Goal: Navigation & Orientation: Understand site structure

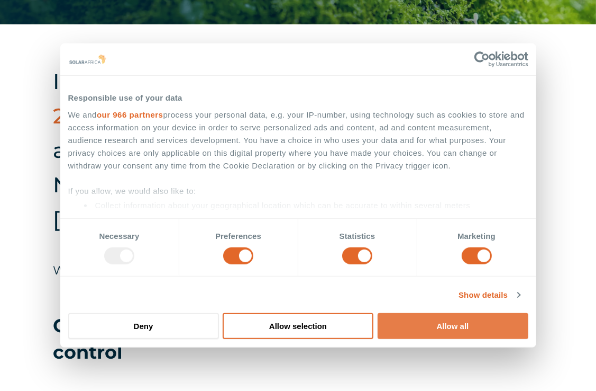
click at [459, 323] on button "Allow all" at bounding box center [453, 326] width 151 height 26
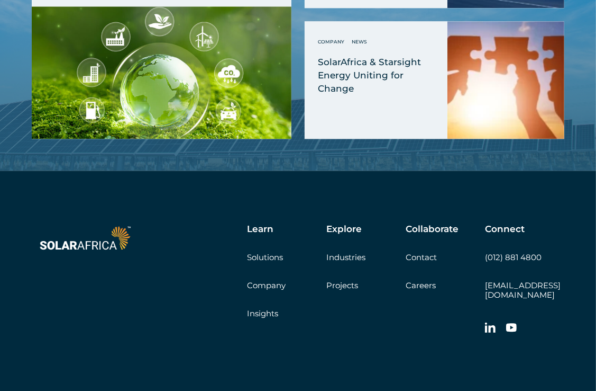
scroll to position [1999, 0]
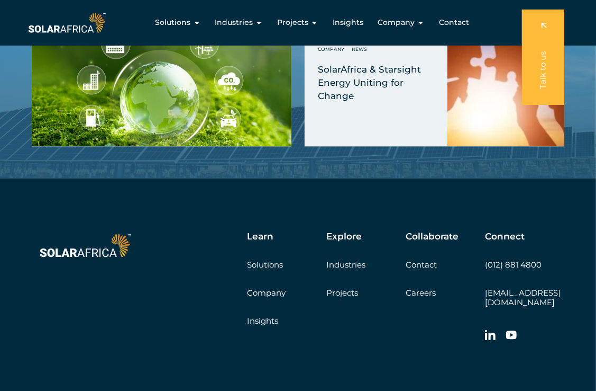
click at [264, 287] on link "Company" at bounding box center [266, 292] width 39 height 10
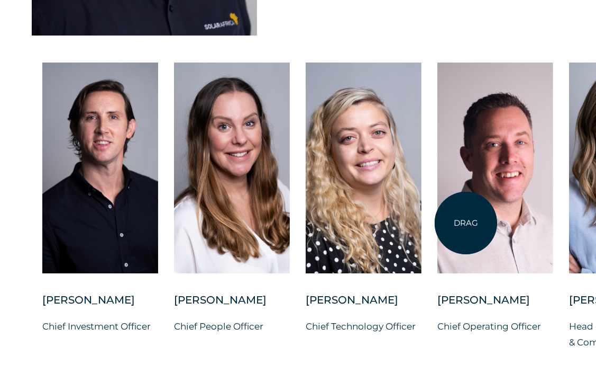
scroll to position [2731, 0]
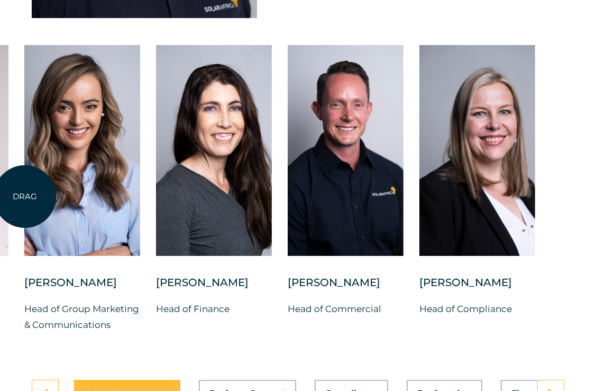
drag, startPoint x: 570, startPoint y: 168, endPoint x: 25, endPoint y: 196, distance: 545.9
click at [25, 196] on div at bounding box center [82, 150] width 116 height 211
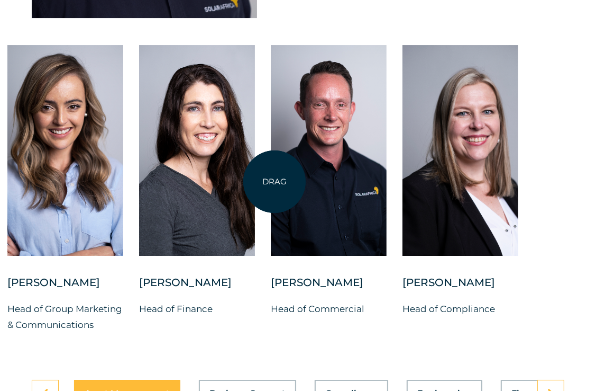
drag, startPoint x: 449, startPoint y: 183, endPoint x: 254, endPoint y: 182, distance: 195.3
click at [254, 182] on div "Charl Alheit Chief Investment Officer Candice Seggie Chief People Officer Suné …" at bounding box center [7, 196] width 1139 height 303
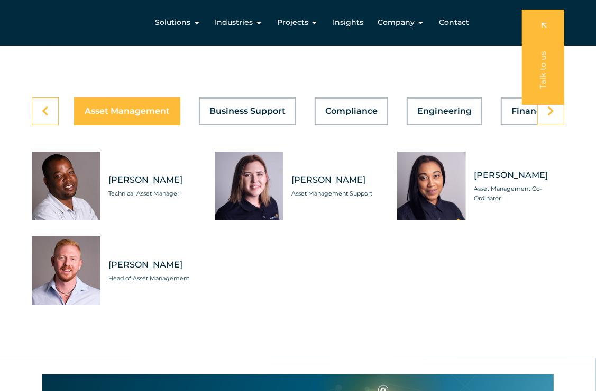
scroll to position [3004, 0]
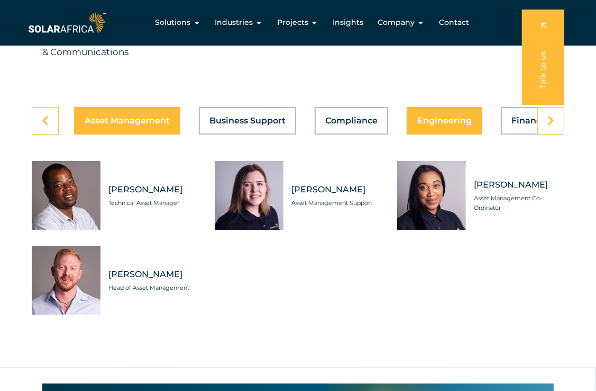
click at [447, 125] on span "Engineering" at bounding box center [445, 120] width 55 height 8
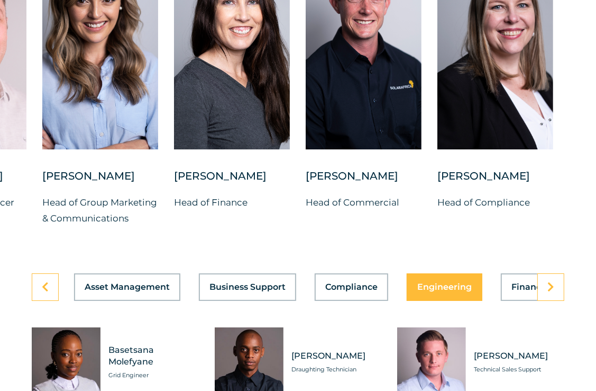
scroll to position [2853, 0]
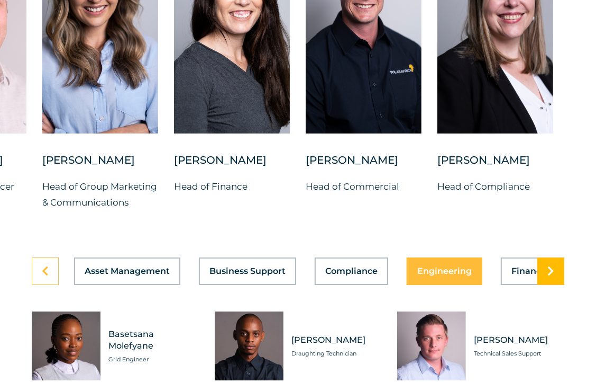
click at [554, 276] on icon at bounding box center [551, 271] width 7 height 11
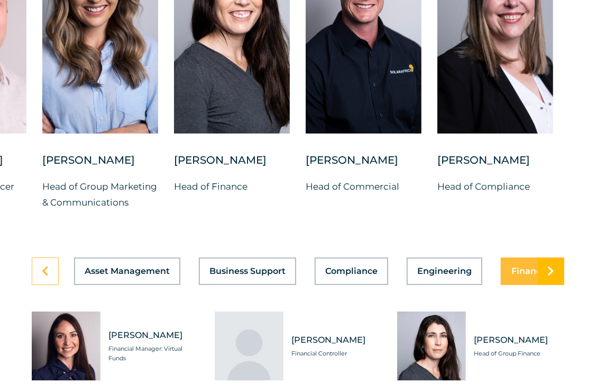
click at [554, 276] on icon at bounding box center [551, 271] width 7 height 11
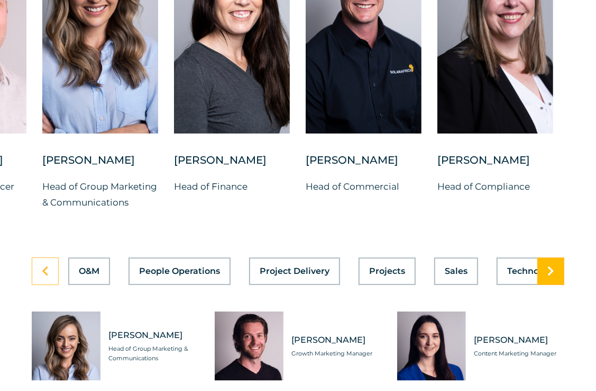
scroll to position [0, 631]
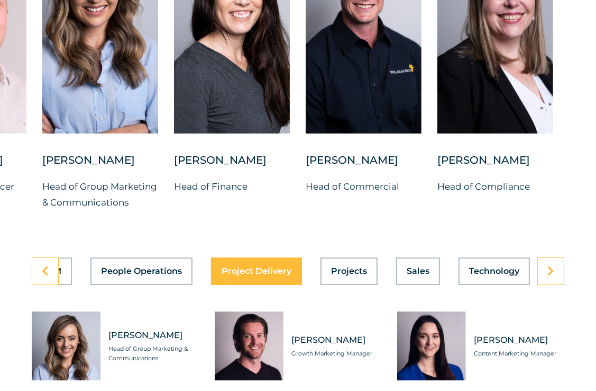
click at [245, 275] on span "Project Delivery" at bounding box center [257, 271] width 70 height 8
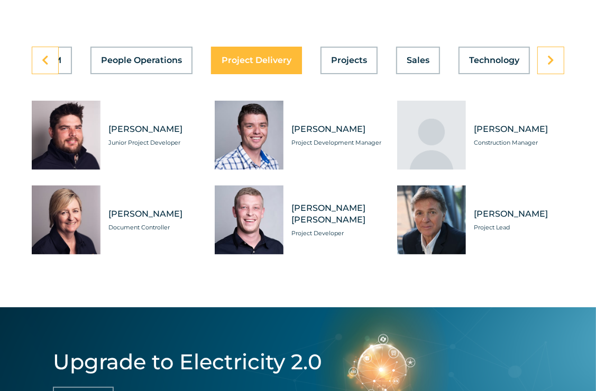
scroll to position [3065, 0]
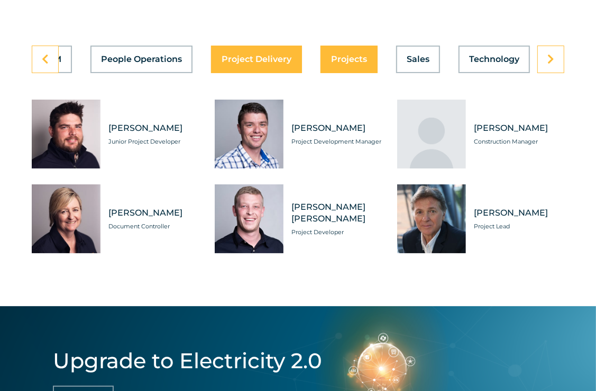
click at [361, 73] on button "Projects" at bounding box center [349, 60] width 57 height 28
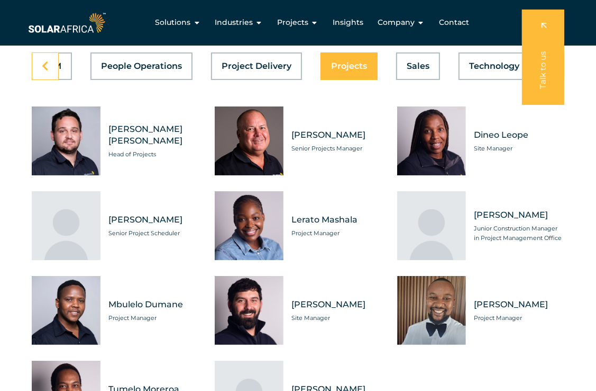
scroll to position [3008, 0]
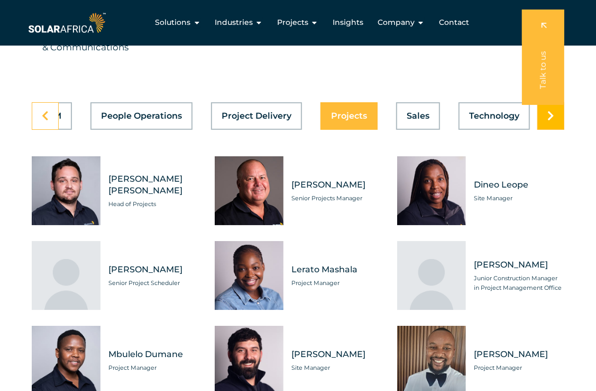
click at [547, 130] on link at bounding box center [551, 116] width 27 height 28
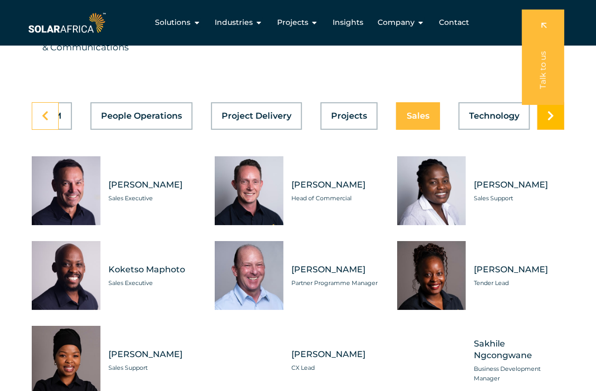
scroll to position [0, 631]
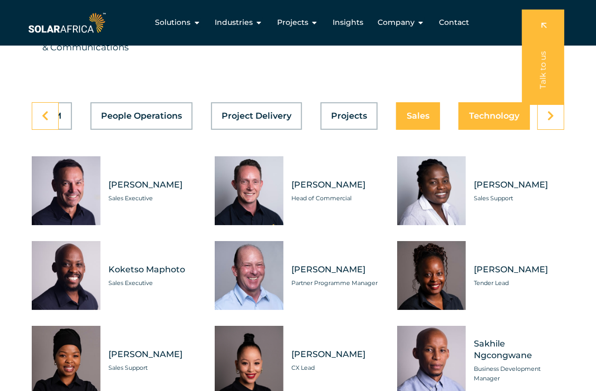
click at [492, 120] on span "Technology" at bounding box center [494, 116] width 50 height 8
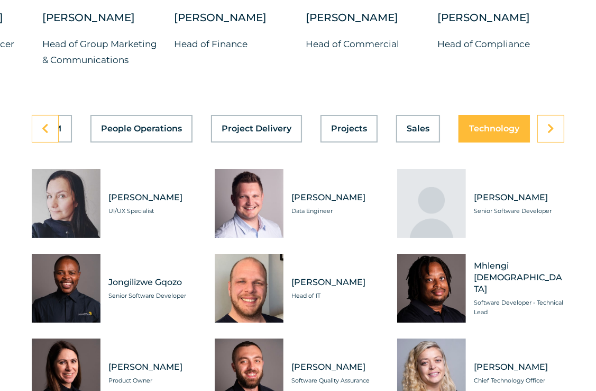
scroll to position [3002, 0]
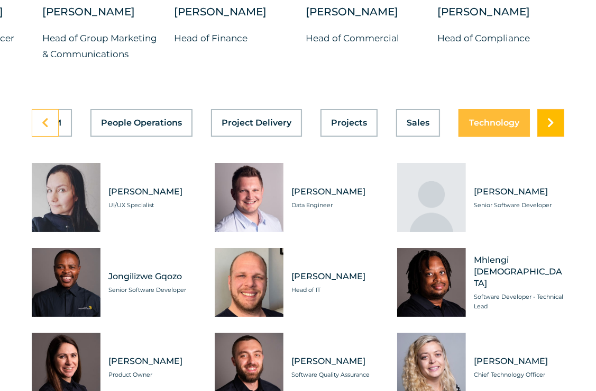
click at [557, 137] on link at bounding box center [551, 123] width 27 height 28
click at [44, 128] on icon at bounding box center [45, 122] width 7 height 11
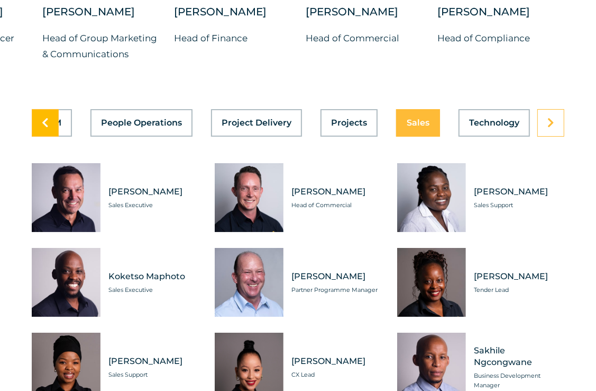
scroll to position [0, 631]
click at [44, 128] on icon at bounding box center [45, 122] width 7 height 11
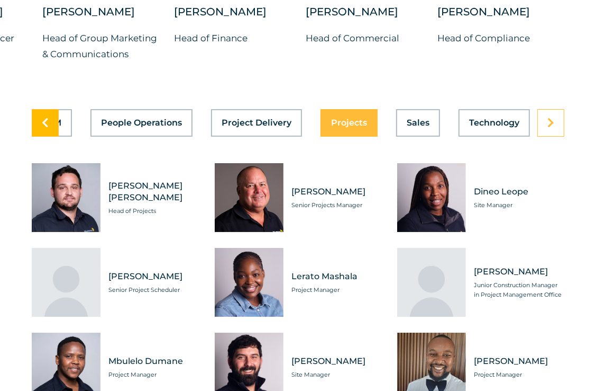
click at [44, 128] on icon at bounding box center [45, 122] width 7 height 11
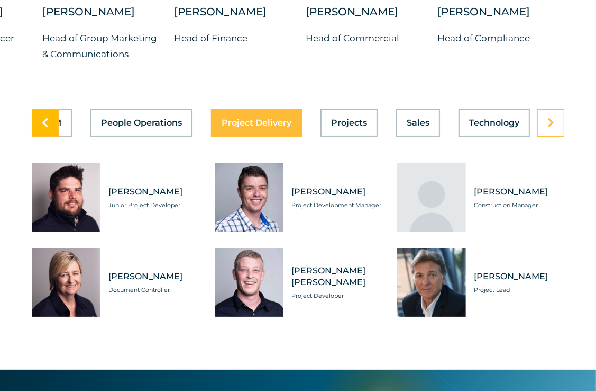
click at [44, 128] on icon at bounding box center [45, 122] width 7 height 11
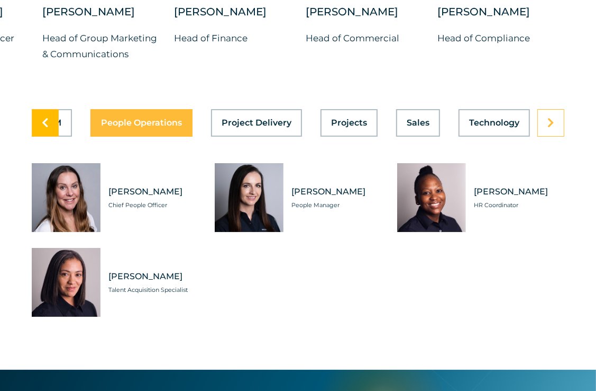
click at [44, 128] on icon at bounding box center [45, 122] width 7 height 11
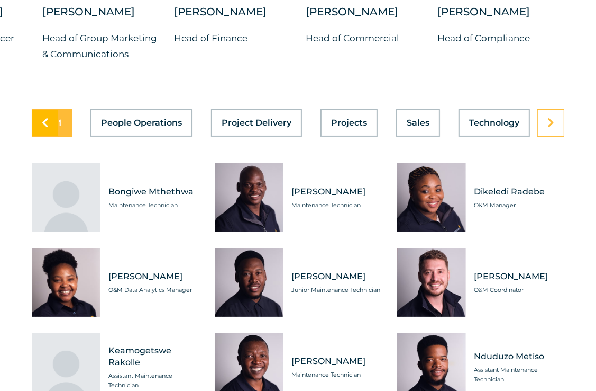
click at [44, 128] on icon at bounding box center [45, 122] width 7 height 11
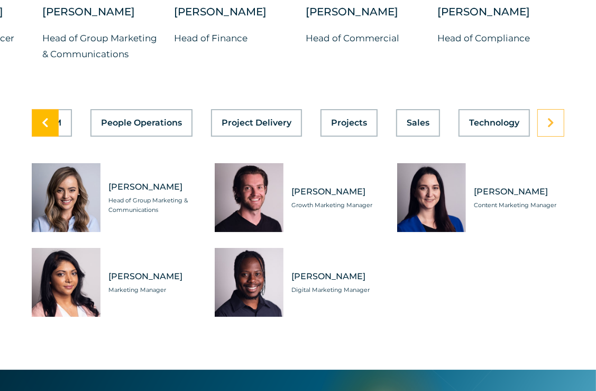
click at [44, 128] on icon at bounding box center [45, 122] width 7 height 11
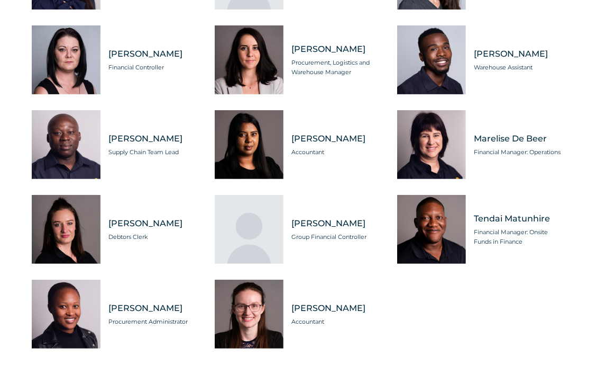
scroll to position [3262, 0]
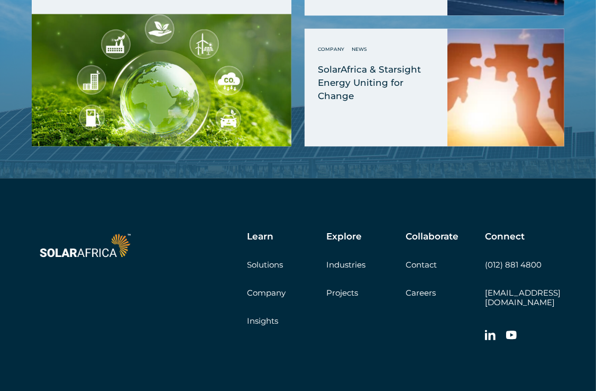
click at [352, 259] on link "Industries" at bounding box center [346, 264] width 39 height 10
click at [344, 231] on div "Learn Solutions Company Insights Explore Industries Projects Collaborate Contac…" at bounding box center [352, 289] width 423 height 116
click at [338, 287] on link "Projects" at bounding box center [343, 292] width 32 height 10
